Goal: Information Seeking & Learning: Learn about a topic

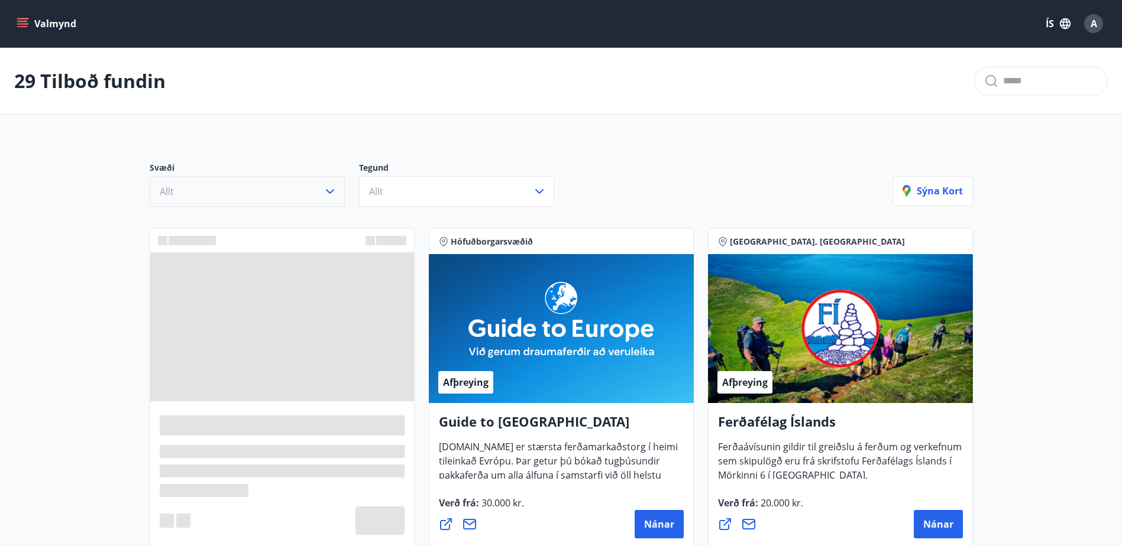
click at [311, 187] on button "Allt" at bounding box center [247, 191] width 195 height 31
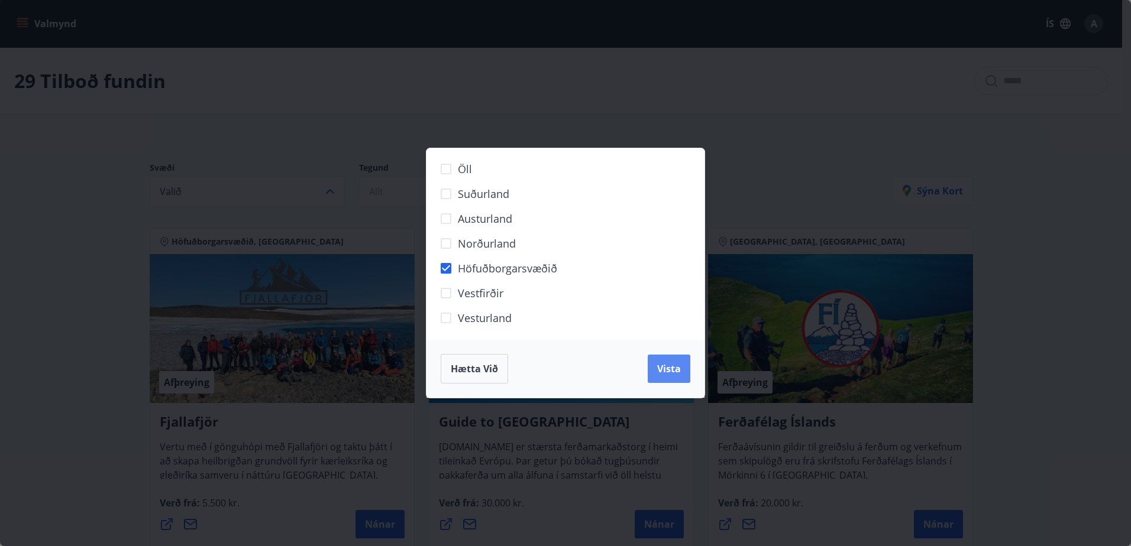
click at [673, 371] on span "Vista" at bounding box center [669, 369] width 24 height 13
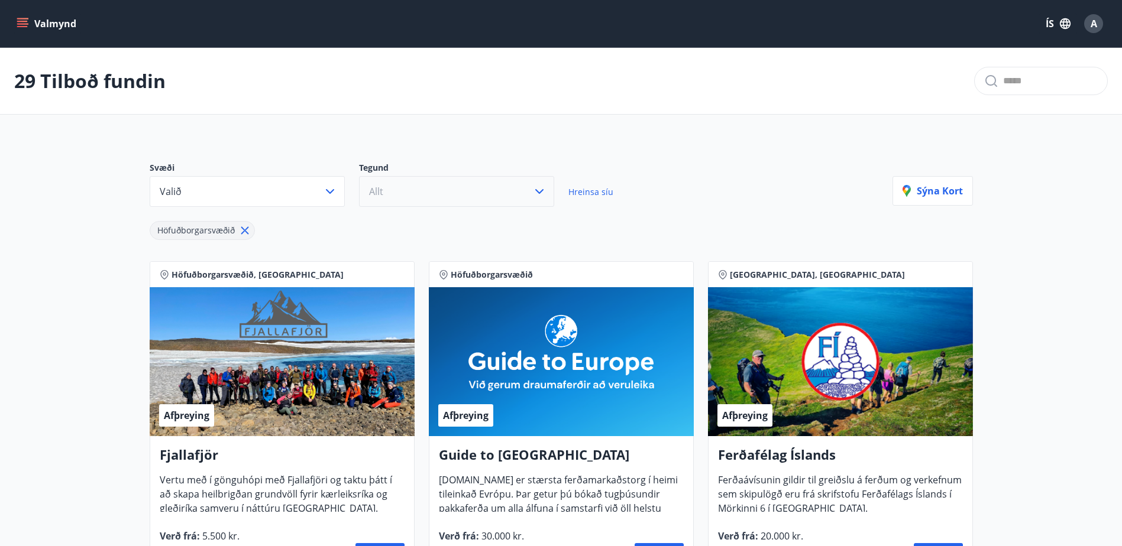
click at [516, 194] on button "Allt" at bounding box center [456, 191] width 195 height 31
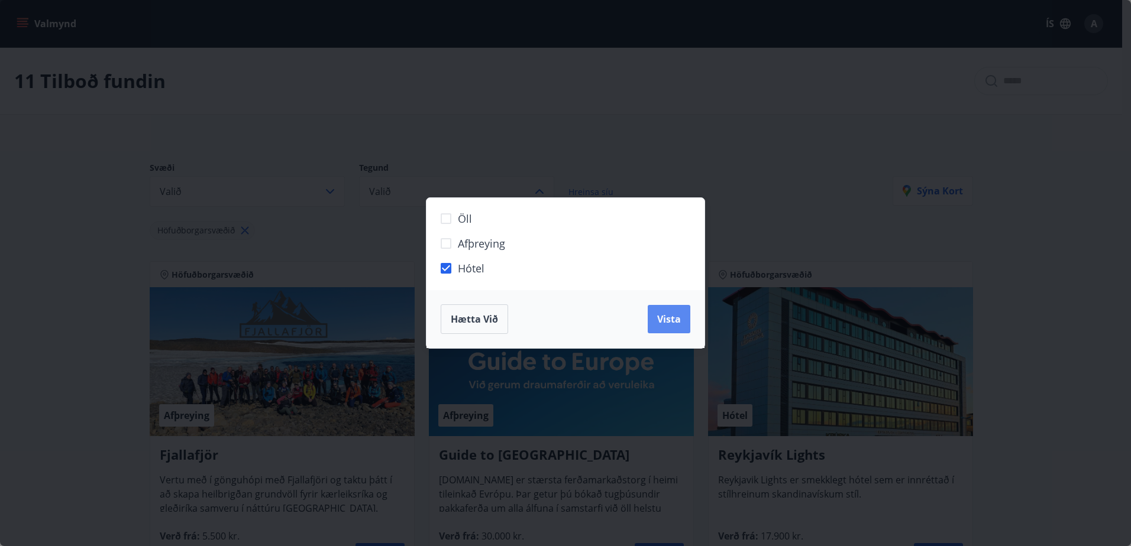
click at [673, 325] on span "Vista" at bounding box center [669, 319] width 24 height 13
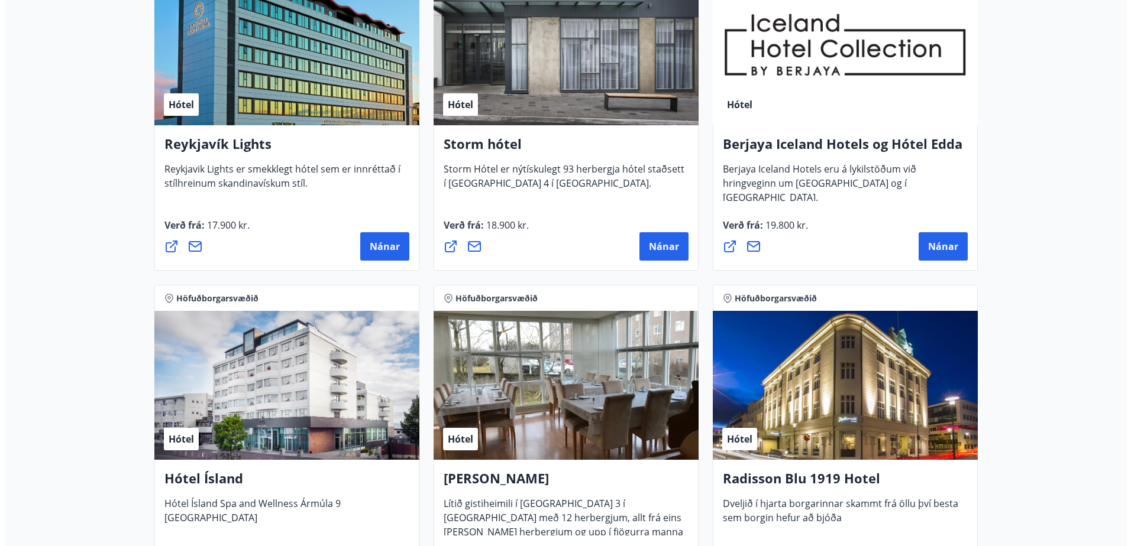
scroll to position [237, 0]
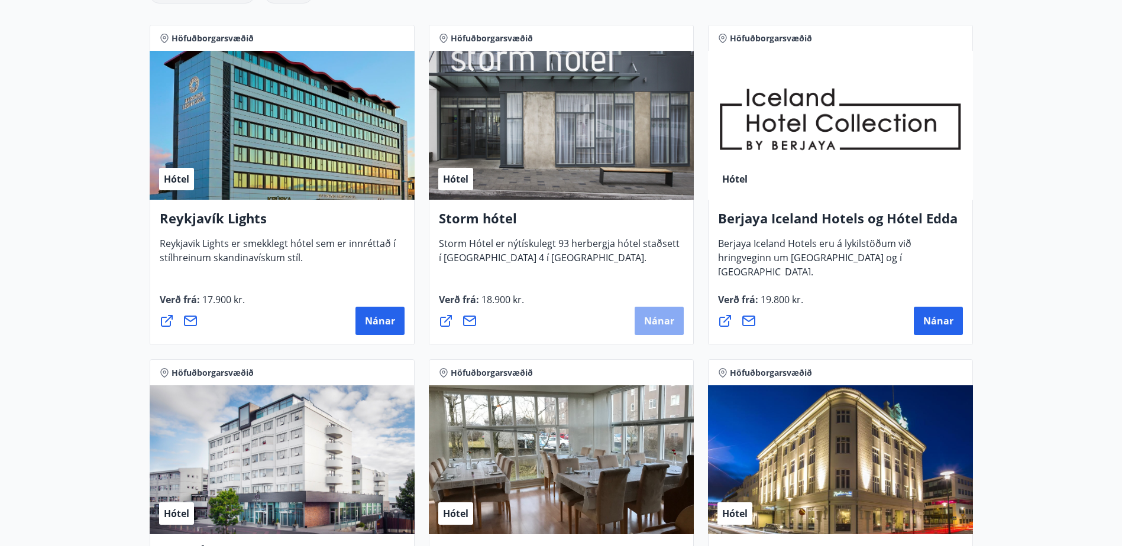
click at [663, 324] on span "Nánar" at bounding box center [659, 321] width 30 height 13
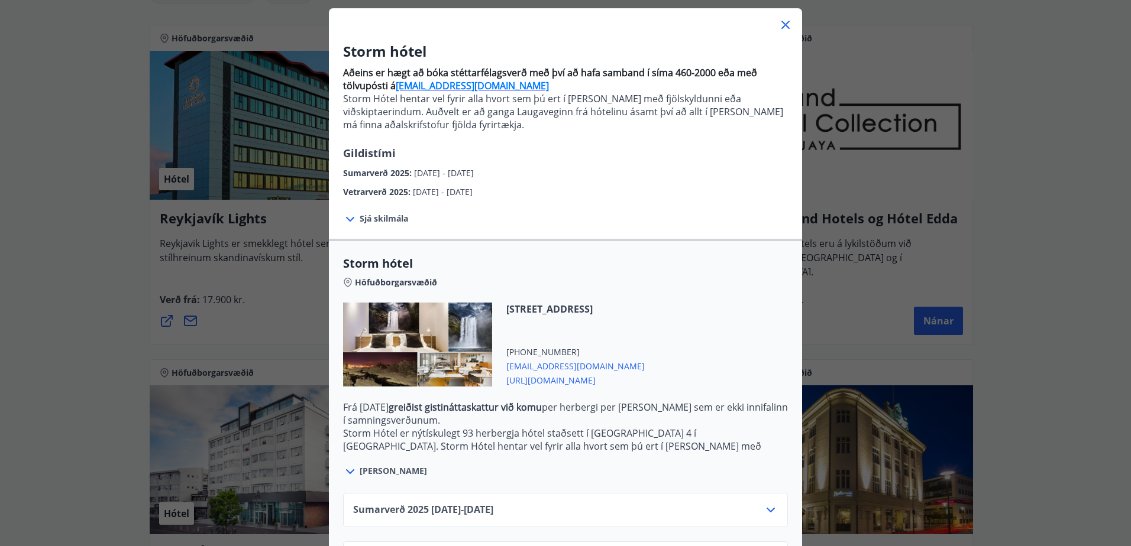
scroll to position [115, 0]
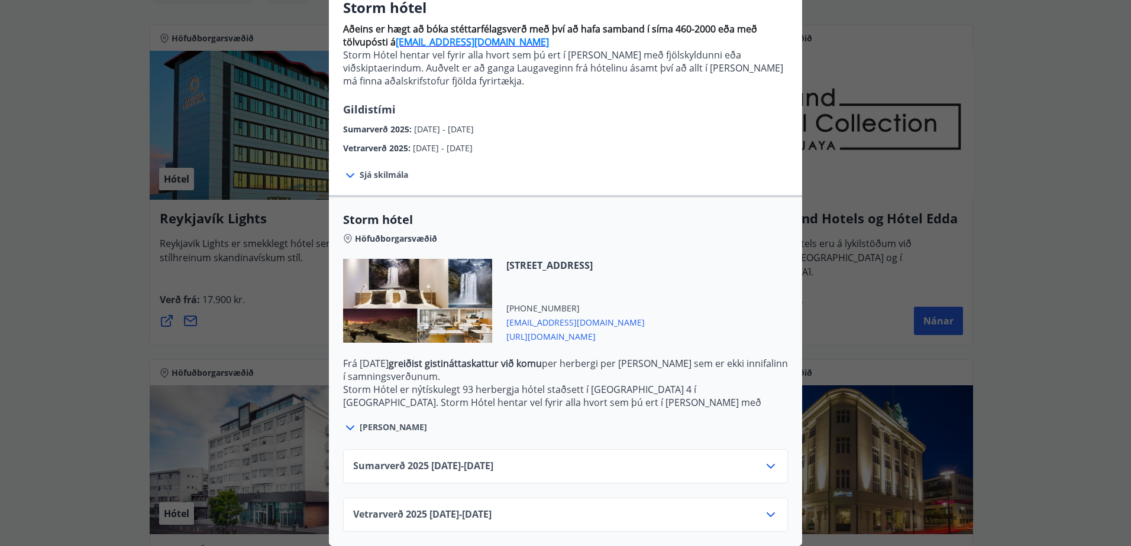
click at [770, 508] on icon at bounding box center [770, 515] width 14 height 14
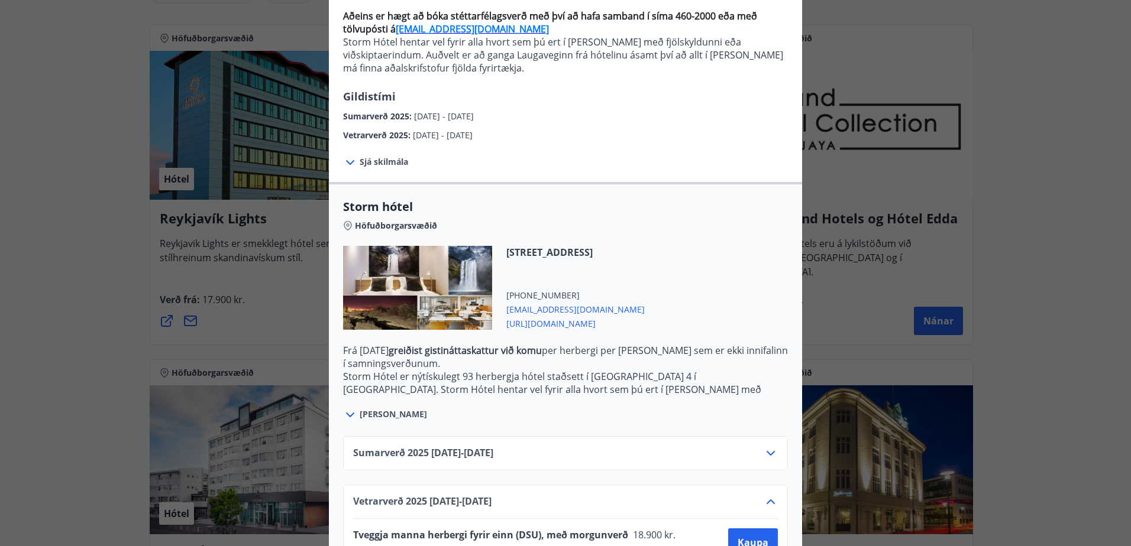
scroll to position [0, 0]
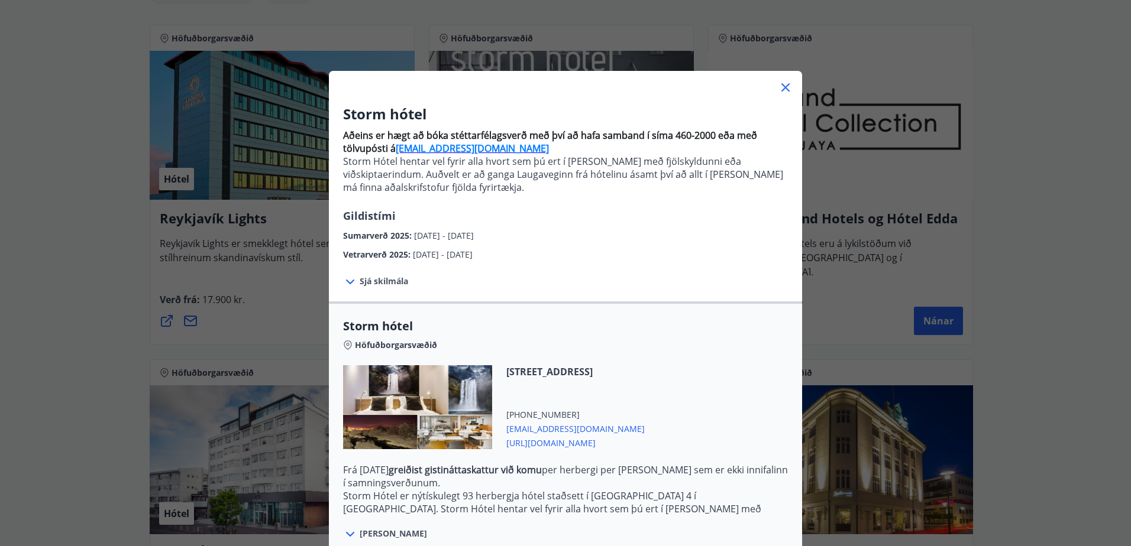
click at [780, 91] on icon at bounding box center [785, 87] width 14 height 14
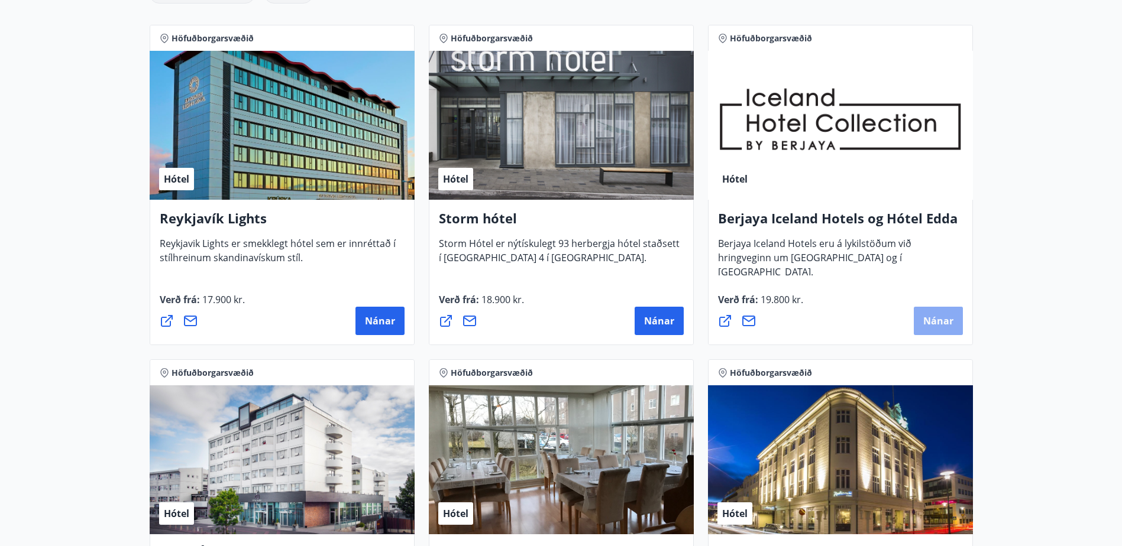
click at [947, 322] on span "Nánar" at bounding box center [938, 321] width 30 height 13
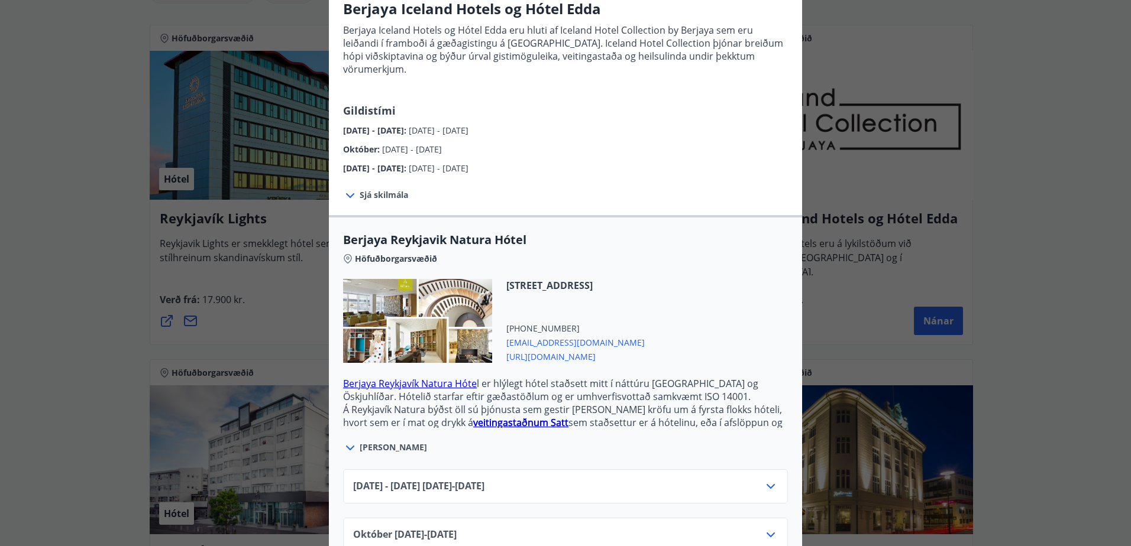
scroll to position [170, 0]
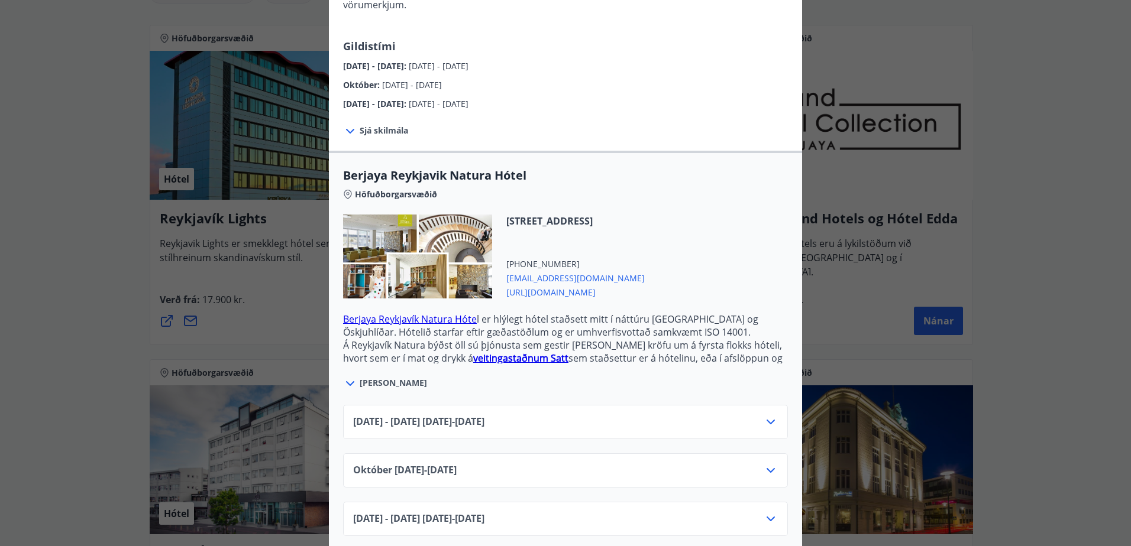
click at [765, 464] on icon at bounding box center [770, 471] width 14 height 14
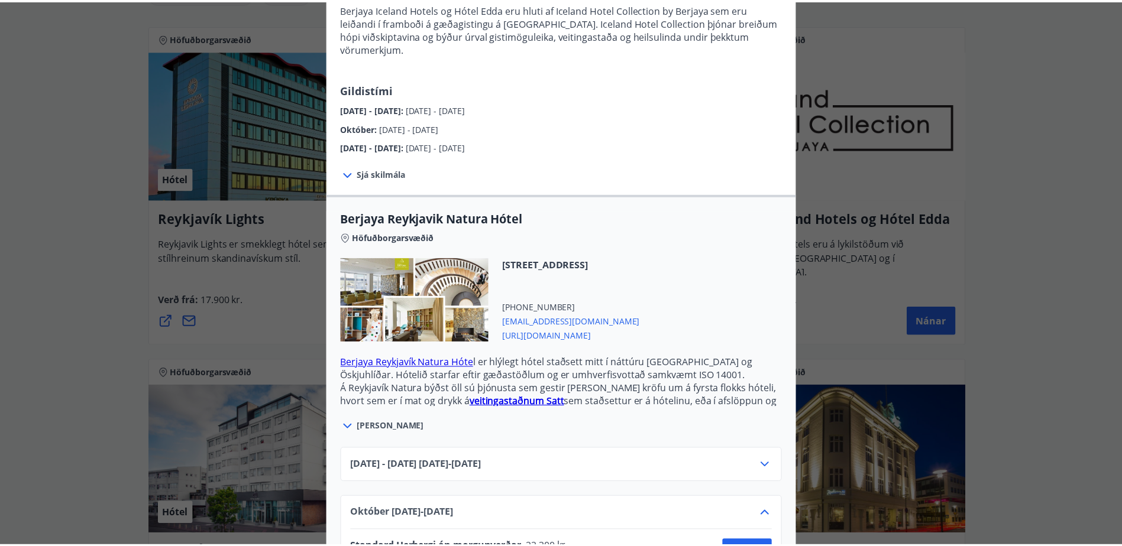
scroll to position [0, 0]
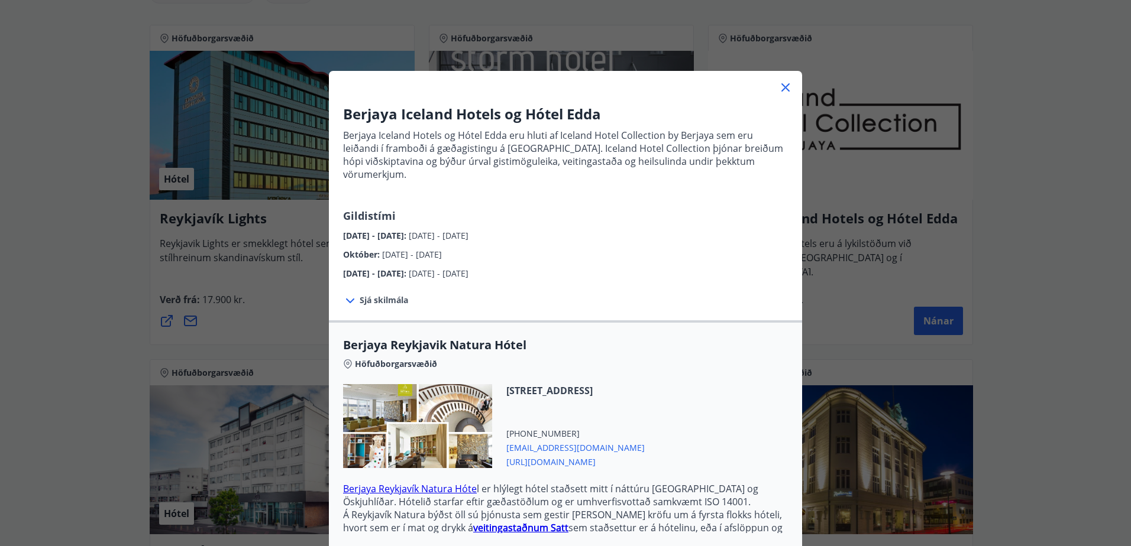
click at [782, 92] on icon at bounding box center [785, 87] width 14 height 14
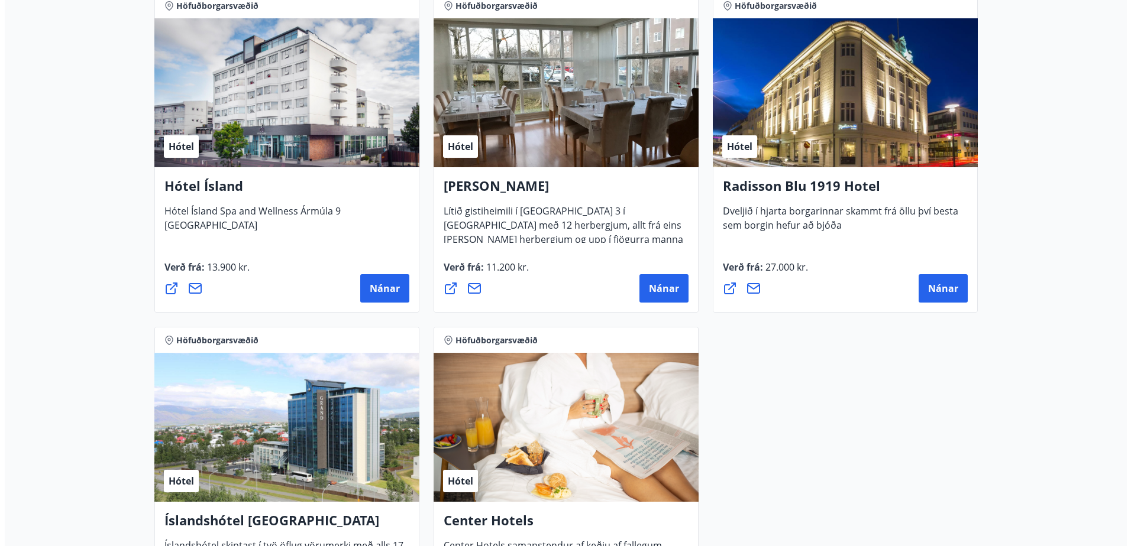
scroll to position [710, 0]
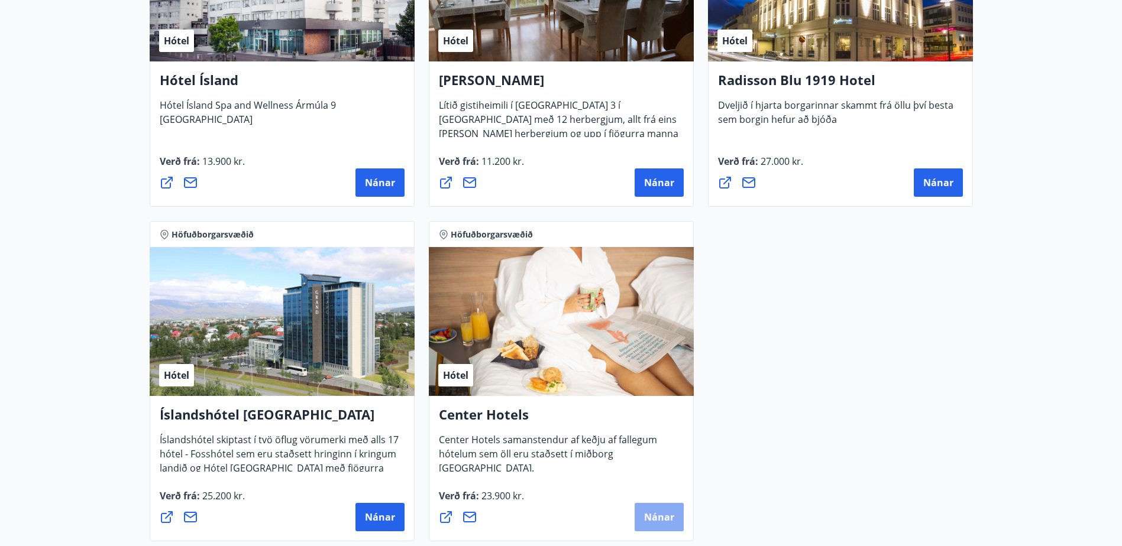
click at [666, 509] on button "Nánar" at bounding box center [659, 517] width 49 height 28
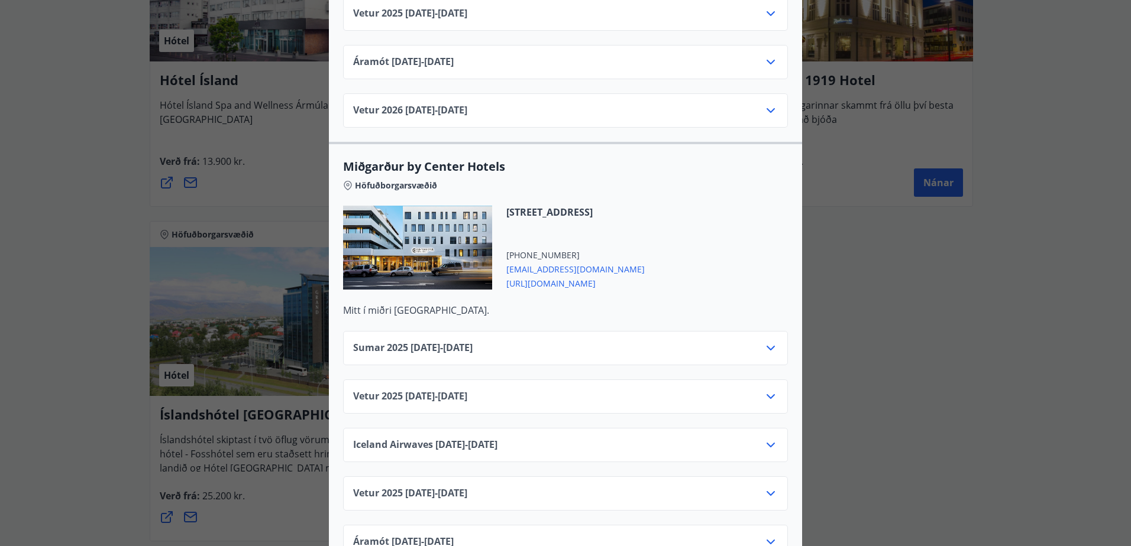
scroll to position [2898, 0]
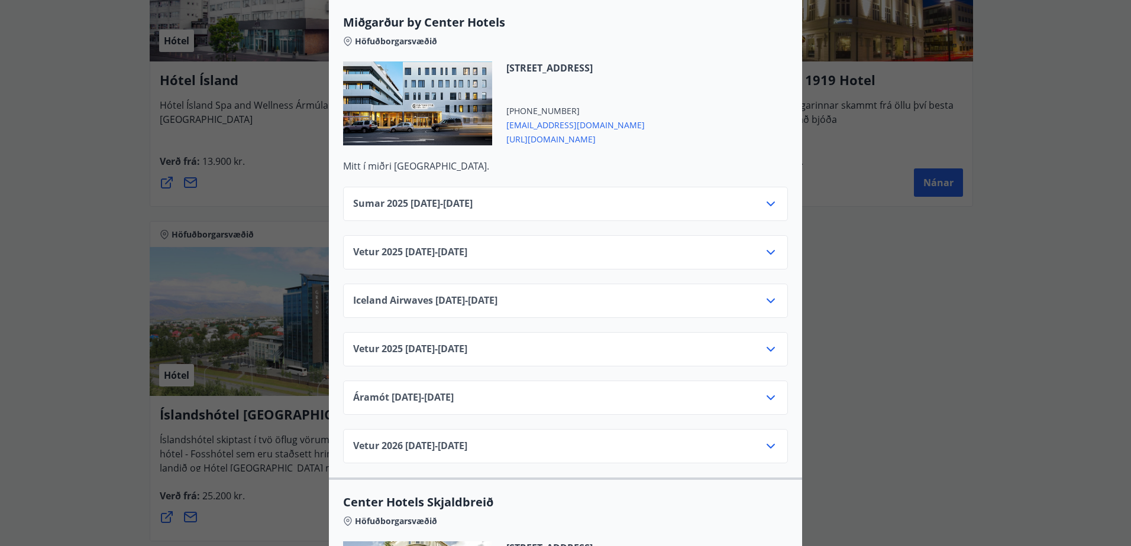
click at [769, 250] on icon at bounding box center [770, 252] width 8 height 5
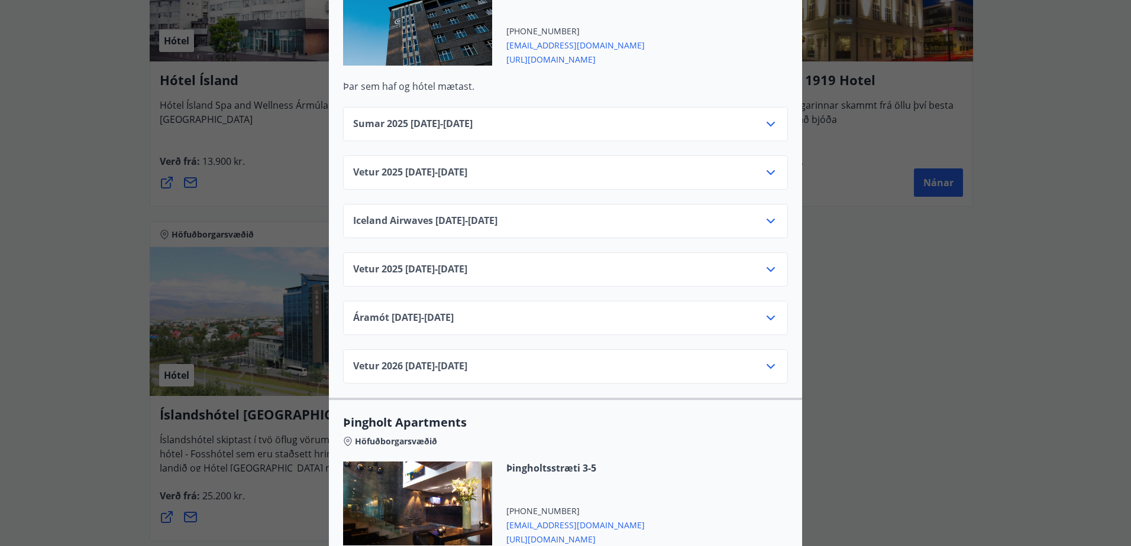
scroll to position [2011, 0]
